Goal: Book appointment/travel/reservation

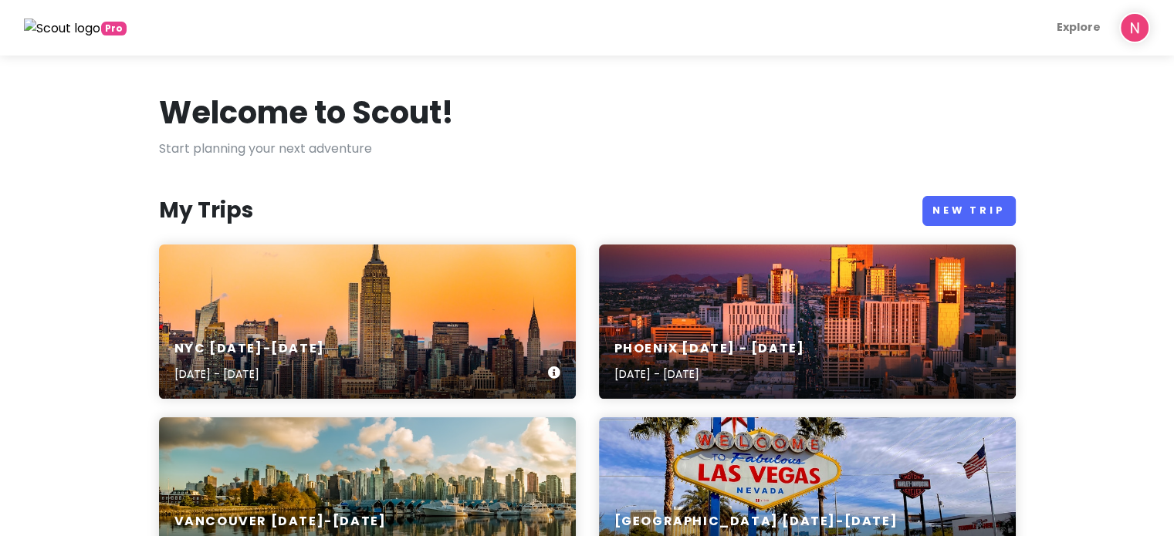
click at [272, 293] on div "NYC [DATE]-[DATE] [DATE] - [DATE]" at bounding box center [367, 322] width 417 height 154
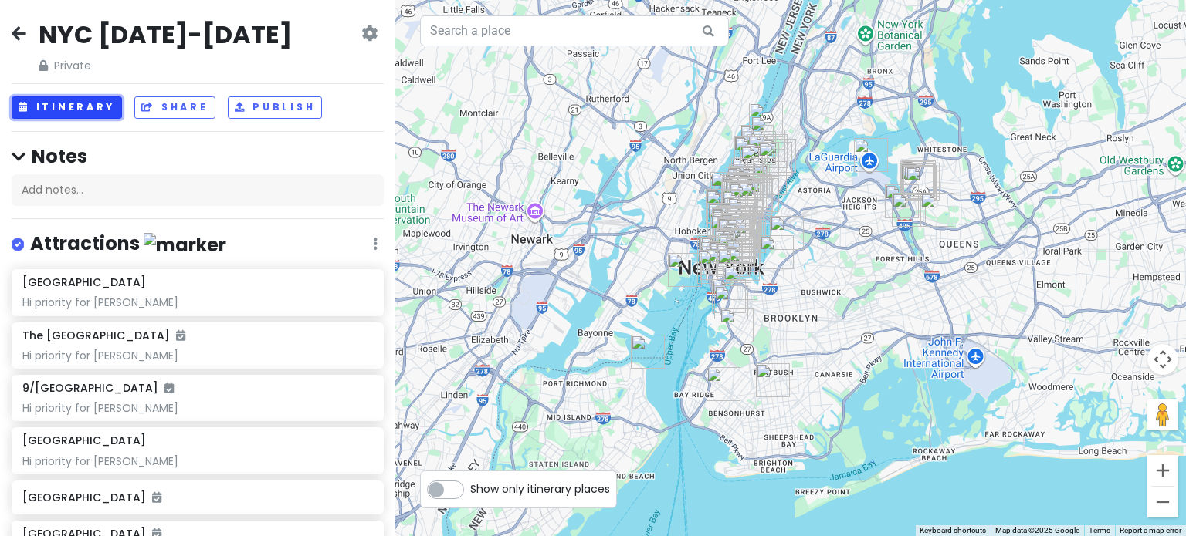
click at [74, 104] on button "Itinerary" at bounding box center [67, 107] width 110 height 22
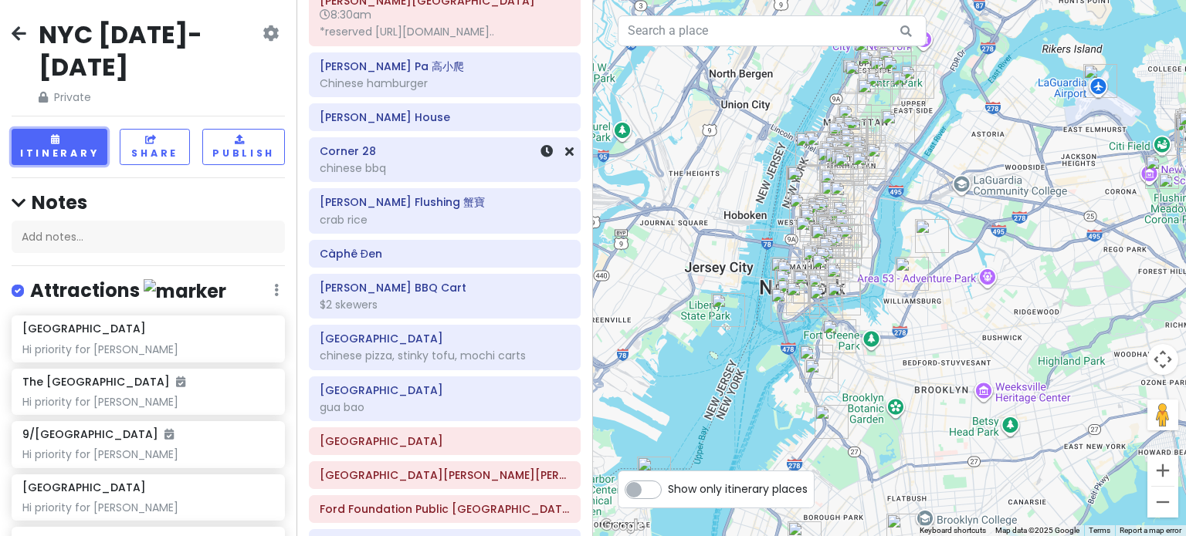
scroll to position [695, 0]
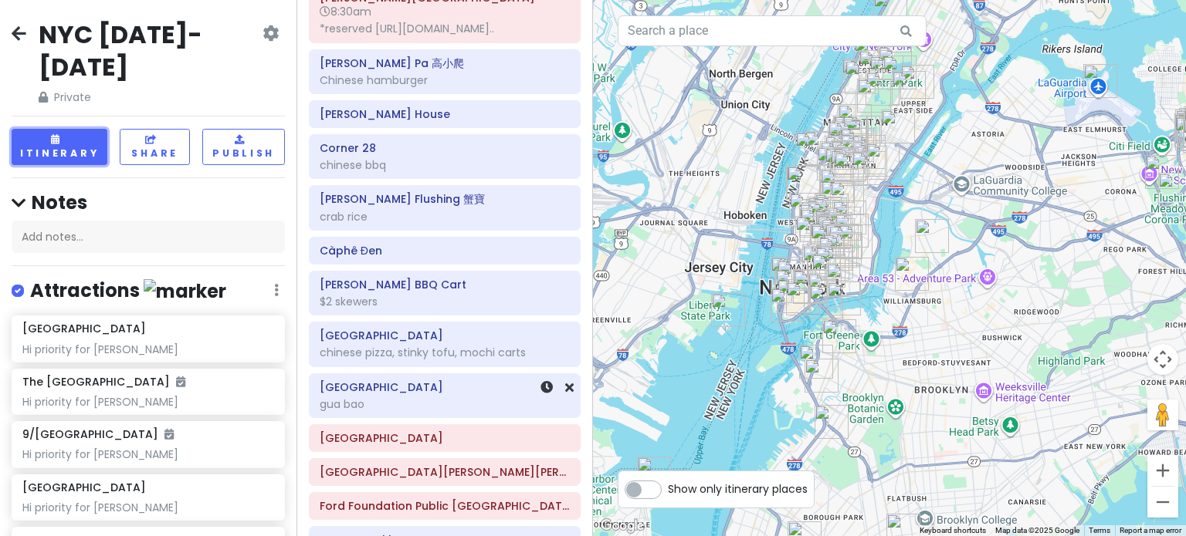
click at [434, 398] on div "gua bao" at bounding box center [445, 405] width 250 height 14
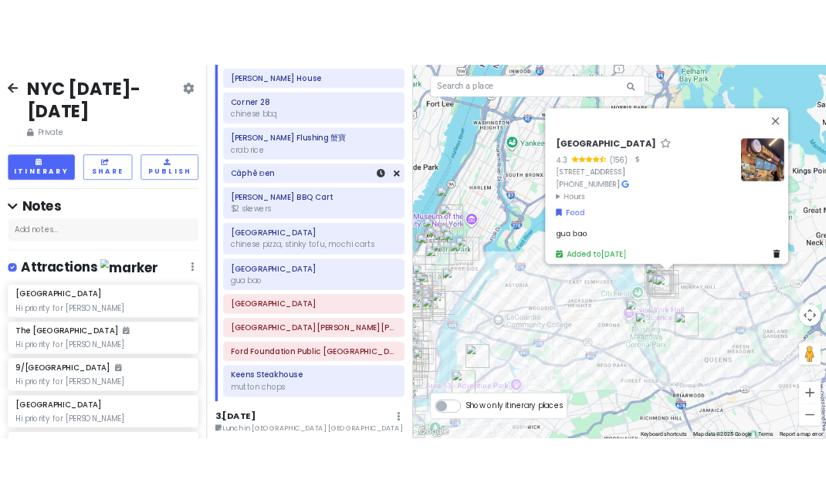
scroll to position [849, 0]
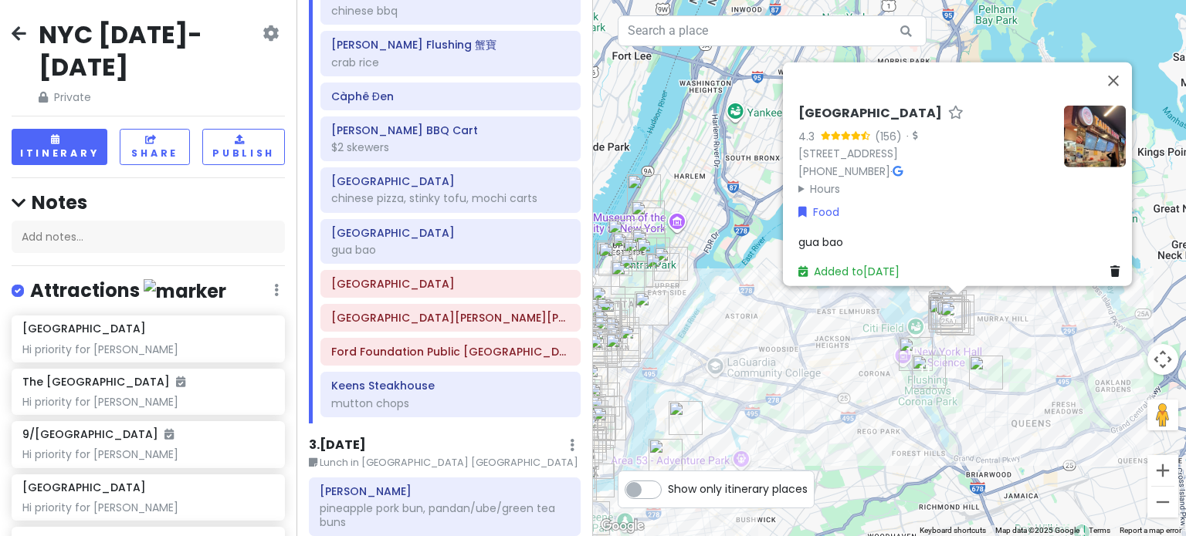
click at [815, 345] on div "Taipei Hong 4.3 (156) · [STREET_ADDRESS] [PHONE_NUMBER] · Hours [DATE] 11:00 AM…" at bounding box center [889, 268] width 593 height 536
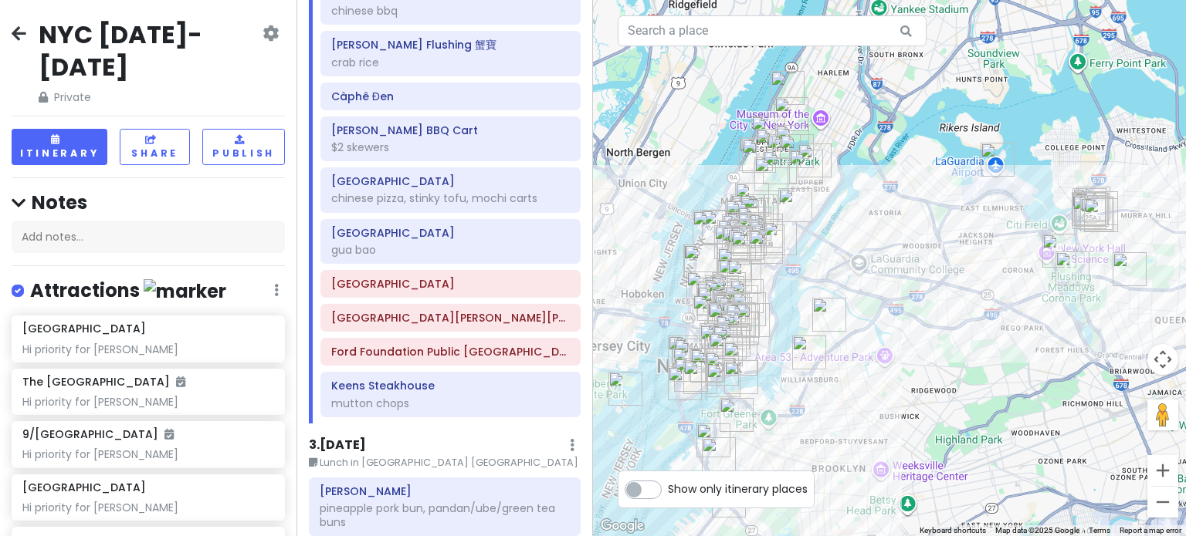
drag, startPoint x: 746, startPoint y: 392, endPoint x: 882, endPoint y: 291, distance: 169.4
click at [882, 291] on div at bounding box center [889, 268] width 593 height 536
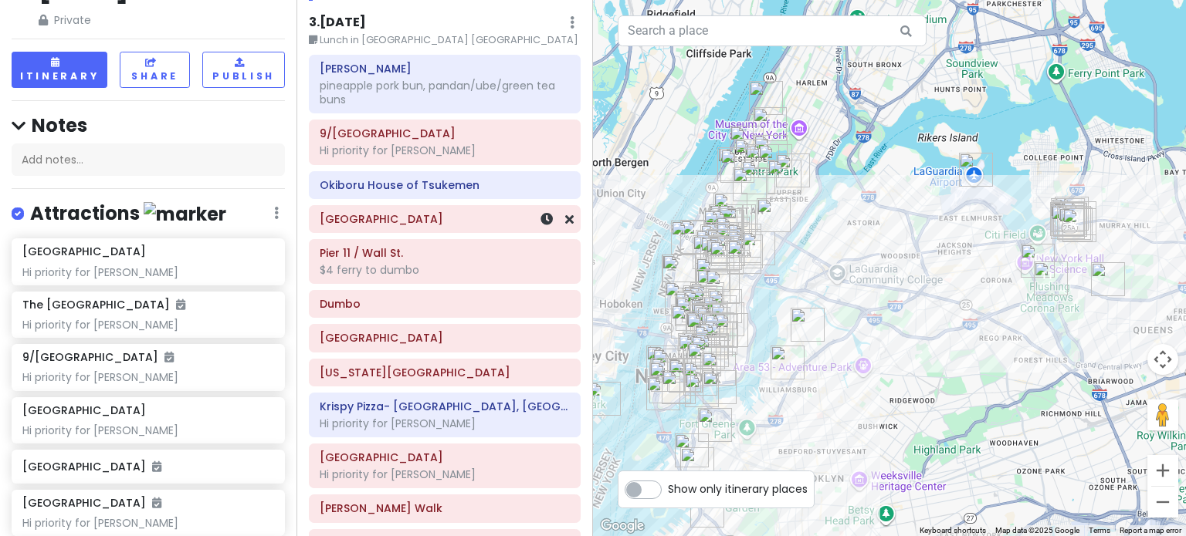
scroll to position [1220, 0]
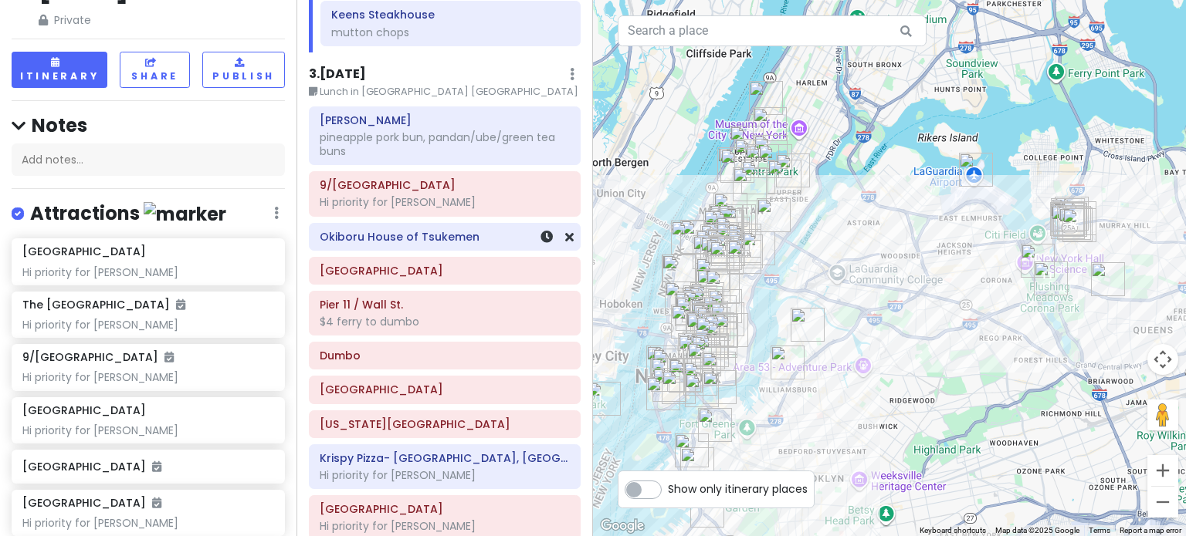
click at [435, 237] on div "Okiboru House of Tsukemen" at bounding box center [445, 237] width 250 height 22
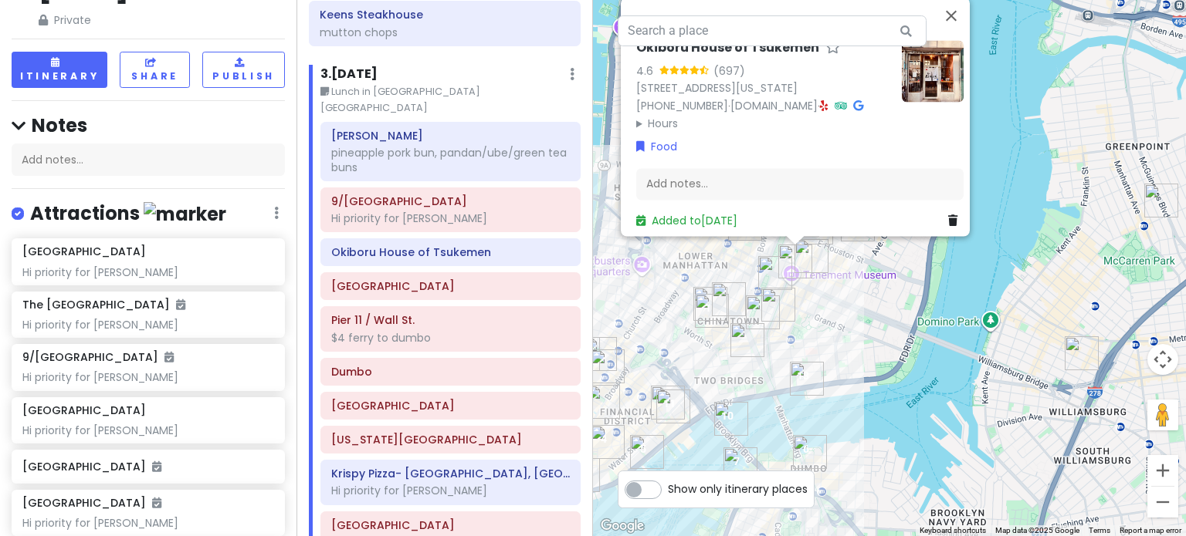
drag, startPoint x: 828, startPoint y: 328, endPoint x: 911, endPoint y: 332, distance: 82.7
click at [911, 332] on div "Okiboru House of Tsukemen 4.6 (697) [STREET_ADDRESS][US_STATE] [PHONE_NUMBER] ·…" at bounding box center [889, 268] width 593 height 536
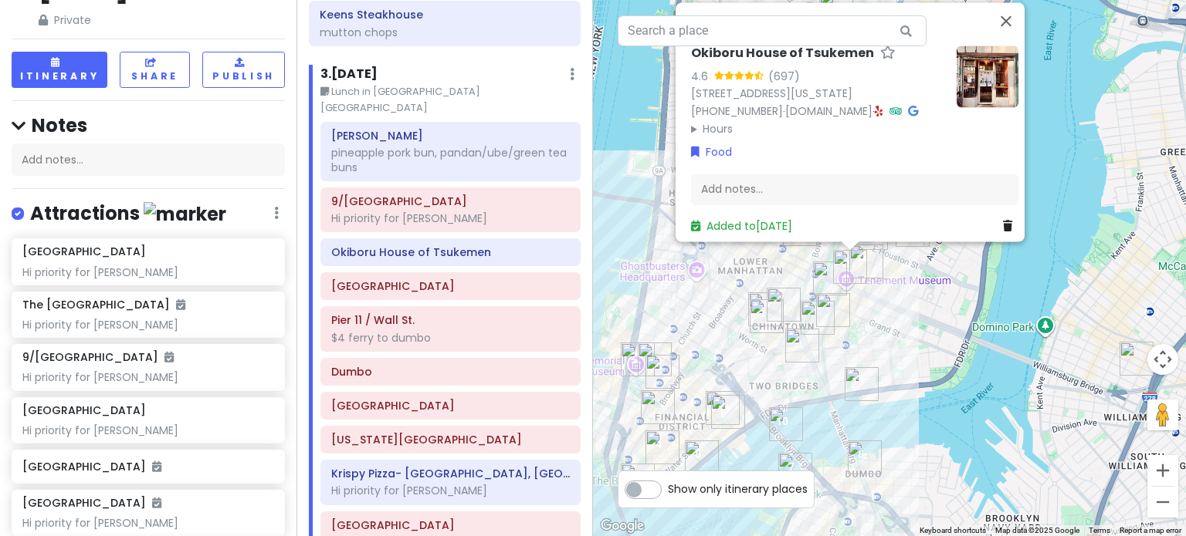
scroll to position [1838, 0]
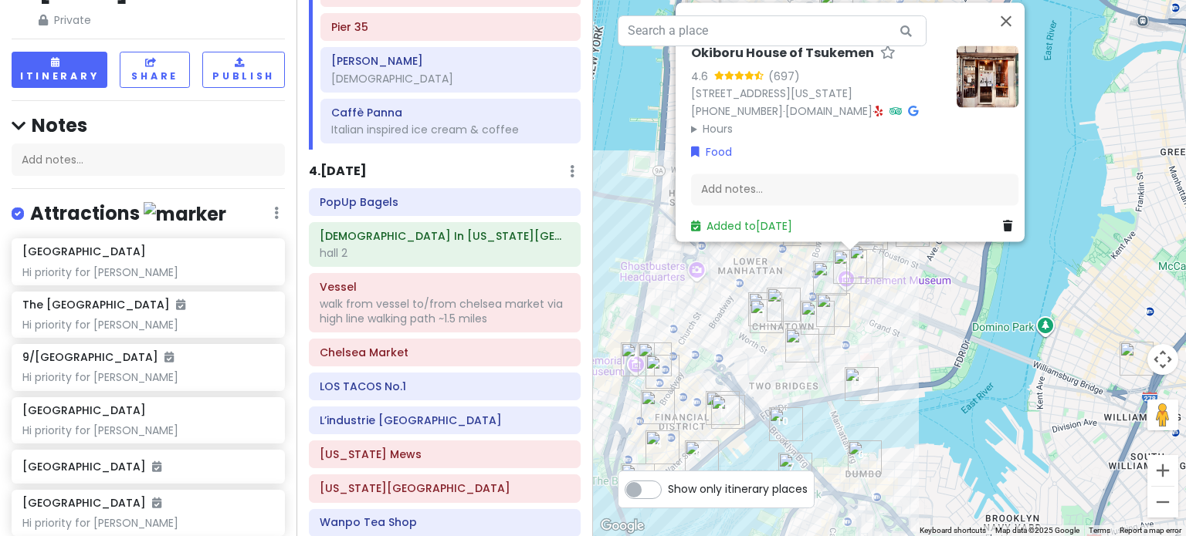
click at [911, 317] on div "Okiboru House of Tsukemen 4.6 (697) [STREET_ADDRESS][US_STATE] [PHONE_NUMBER] ·…" at bounding box center [889, 268] width 593 height 536
